Goal: Information Seeking & Learning: Learn about a topic

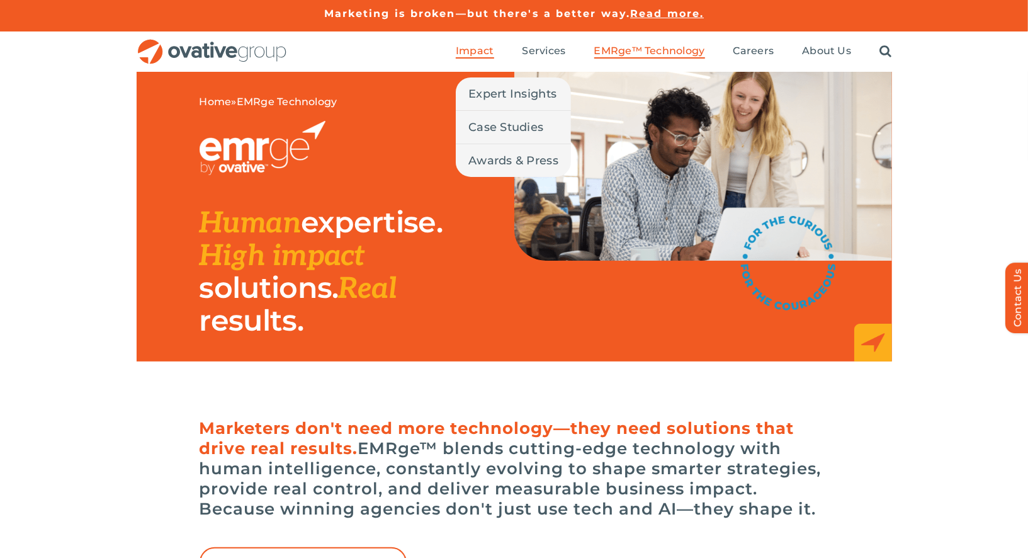
click at [494, 47] on span "Impact" at bounding box center [475, 51] width 38 height 13
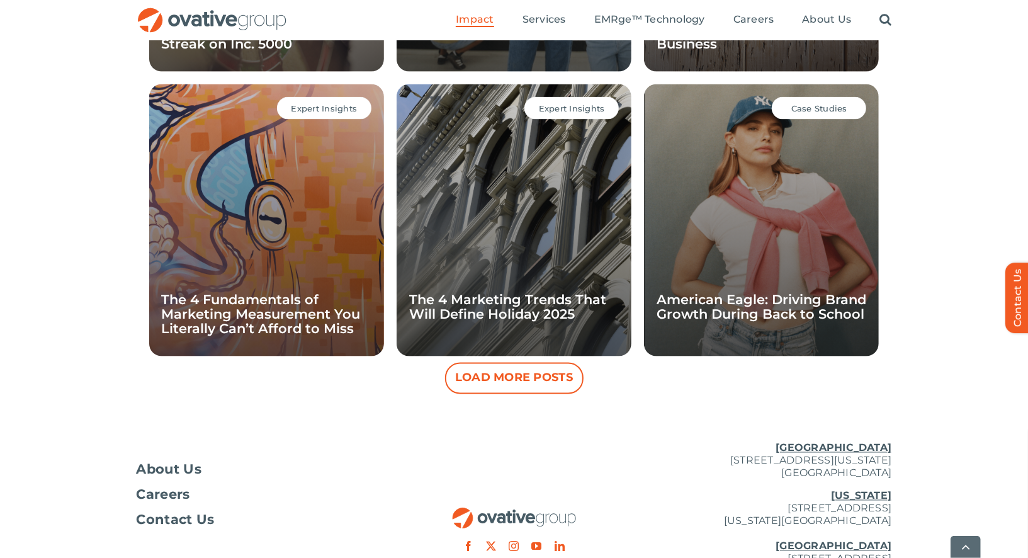
scroll to position [1172, 0]
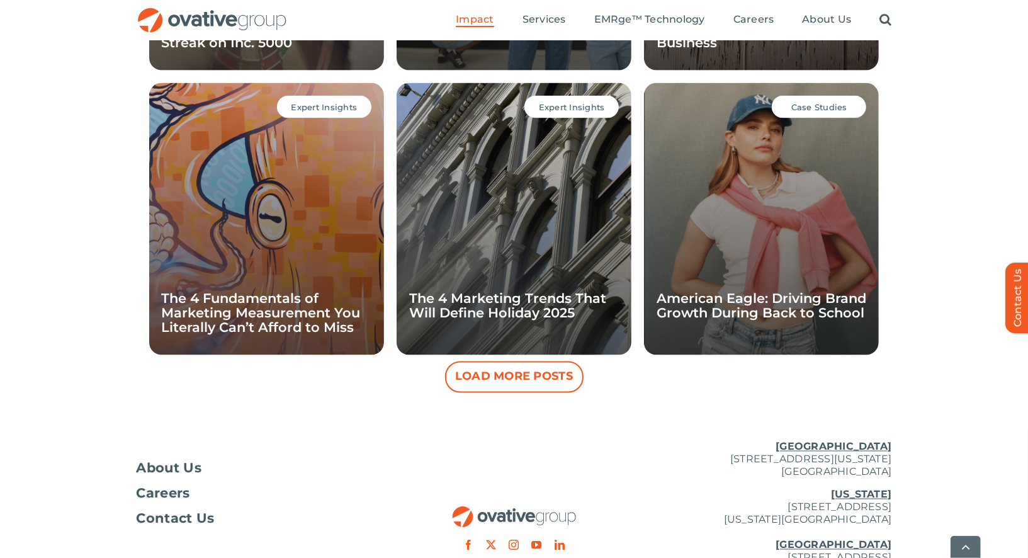
click at [473, 371] on button "Load More Posts" at bounding box center [514, 376] width 139 height 31
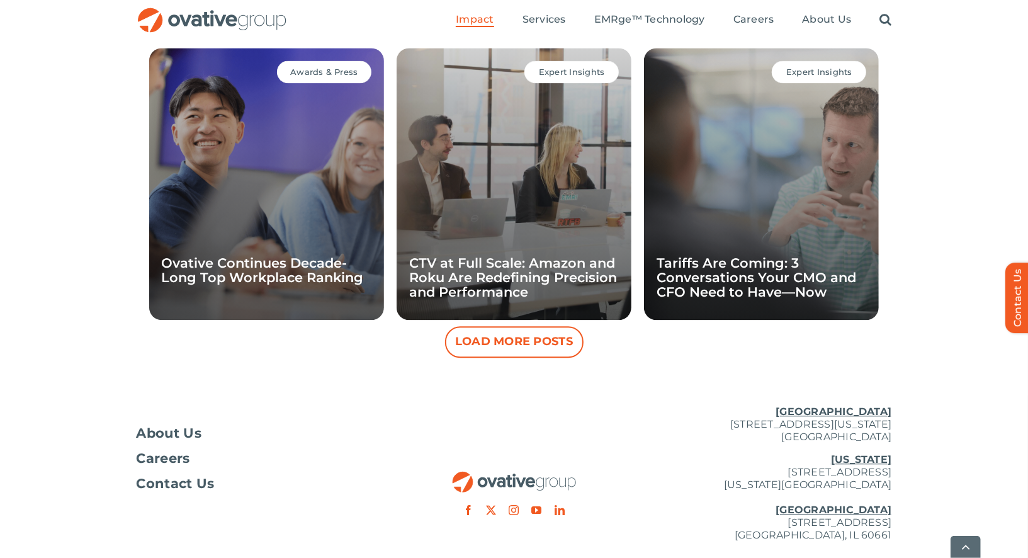
scroll to position [1781, 0]
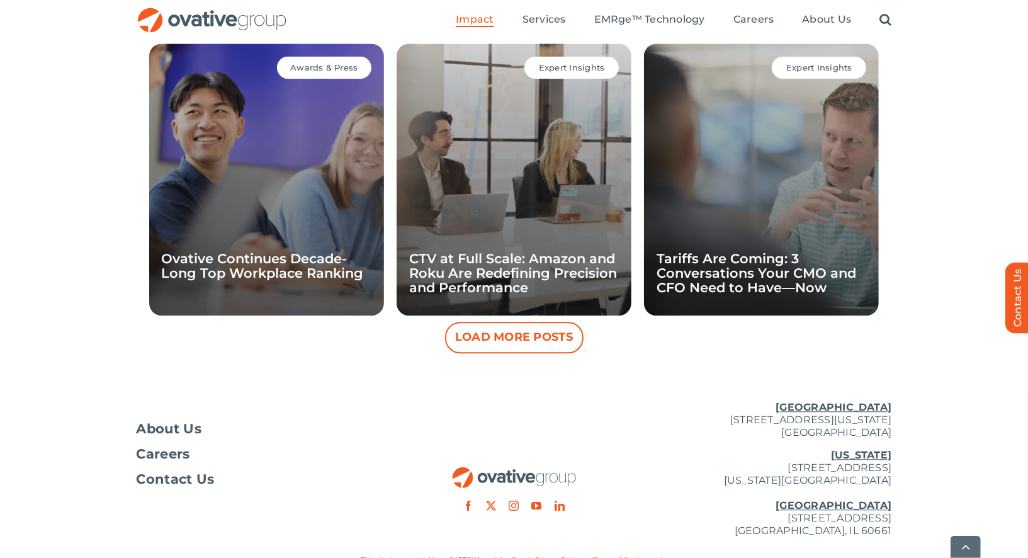
click at [546, 333] on button "Load More Posts" at bounding box center [514, 337] width 139 height 31
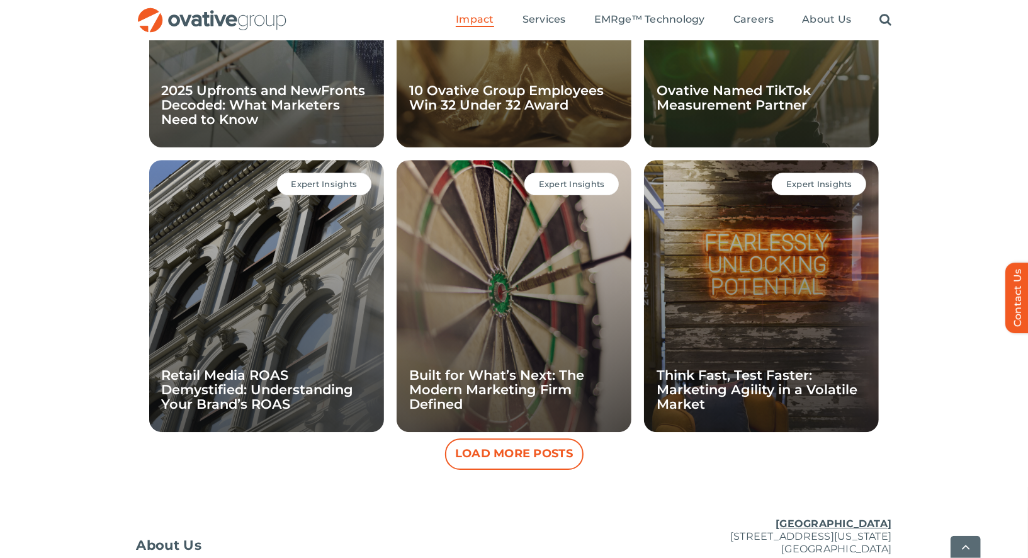
scroll to position [2229, 0]
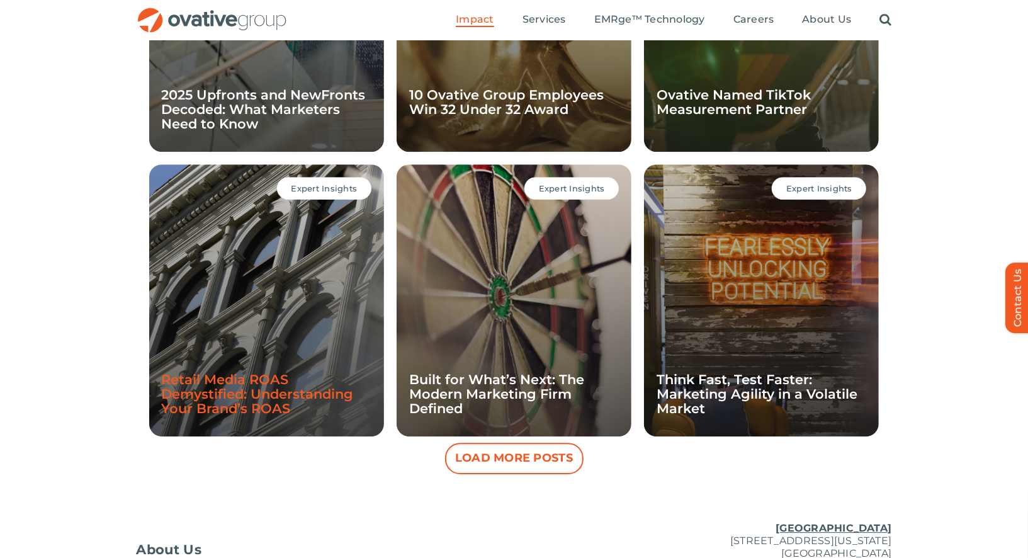
click at [280, 404] on link "Retail Media ROAS Demystified: Understanding Your Brand’s ROAS" at bounding box center [258, 393] width 192 height 45
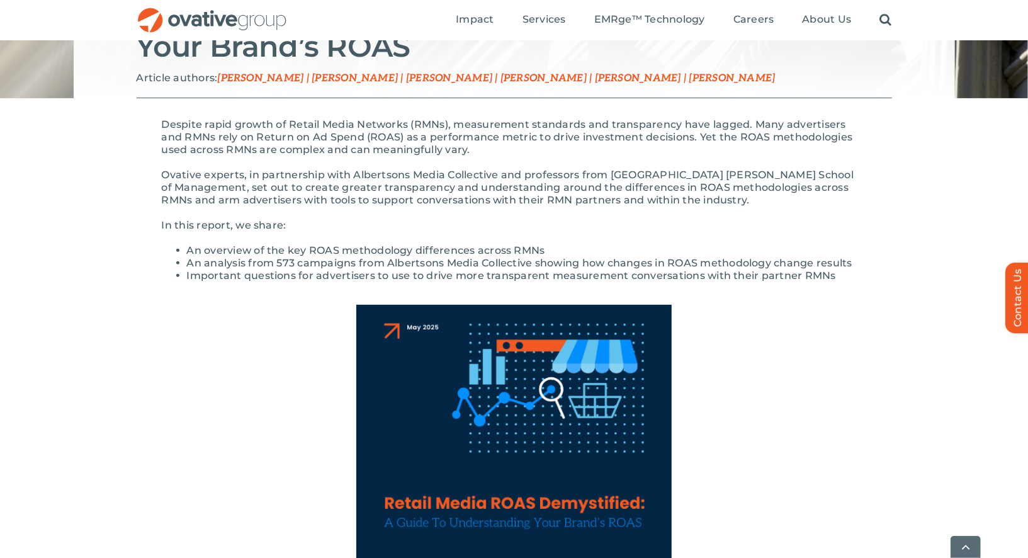
scroll to position [211, 0]
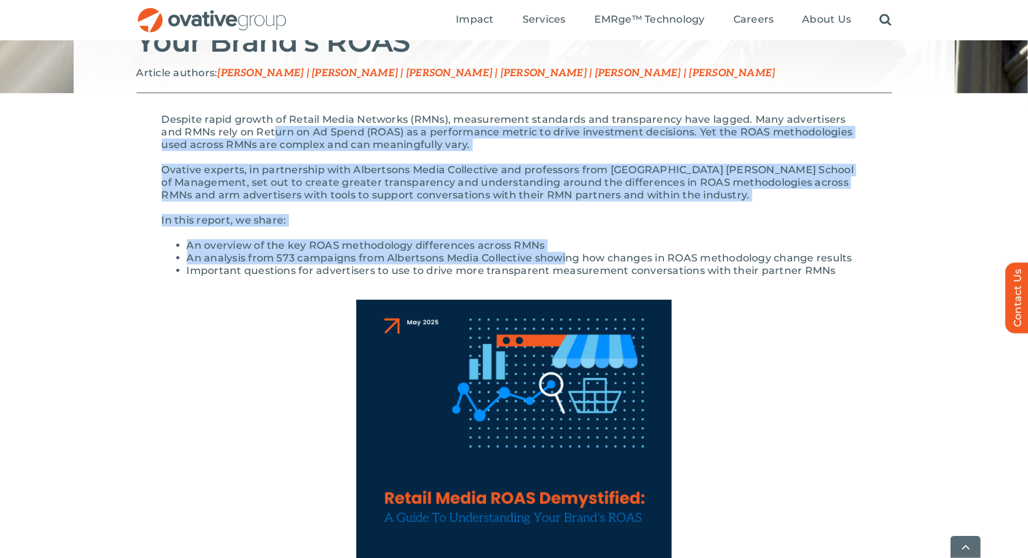
drag, startPoint x: 251, startPoint y: 131, endPoint x: 567, endPoint y: 256, distance: 340.6
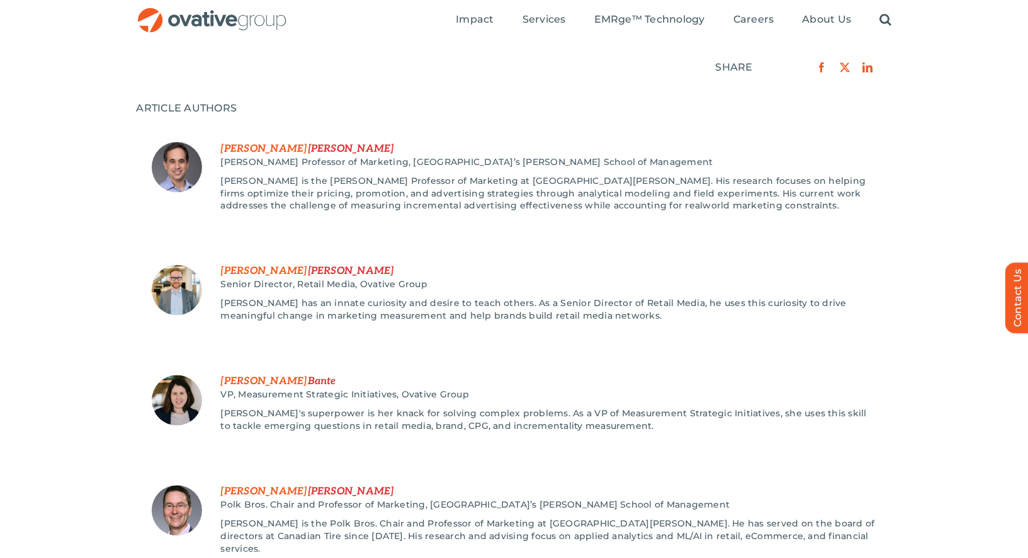
scroll to position [1335, 0]
